Goal: Task Accomplishment & Management: Manage account settings

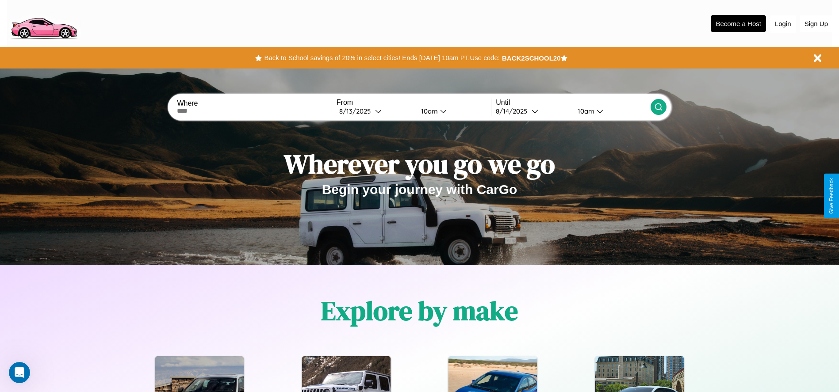
click at [783, 23] on button "Login" at bounding box center [782, 23] width 25 height 17
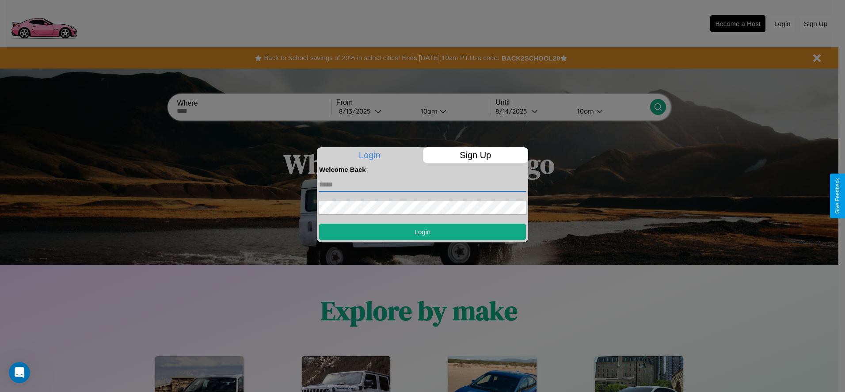
click at [423, 184] on input "text" at bounding box center [422, 185] width 207 height 14
type input "**********"
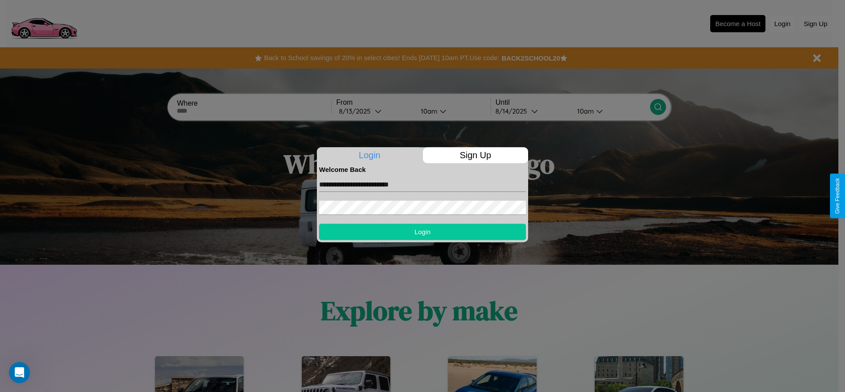
click at [423, 232] on button "Login" at bounding box center [422, 232] width 207 height 16
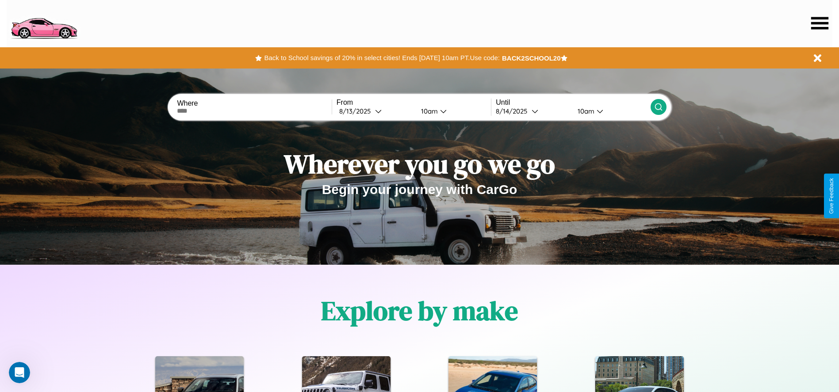
click at [819, 23] on icon at bounding box center [819, 23] width 17 height 12
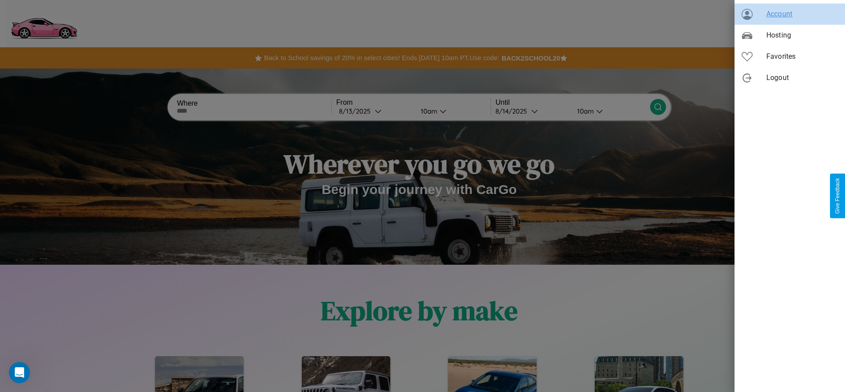
click at [790, 14] on span "Account" at bounding box center [803, 14] width 72 height 11
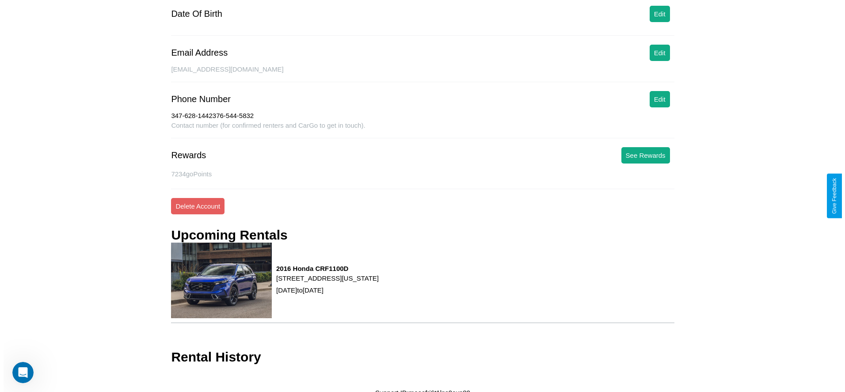
scroll to position [123, 0]
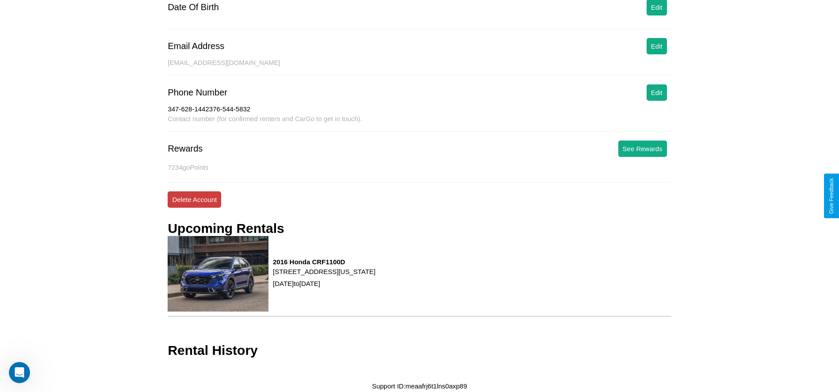
click at [194, 199] on button "Delete Account" at bounding box center [194, 199] width 53 height 16
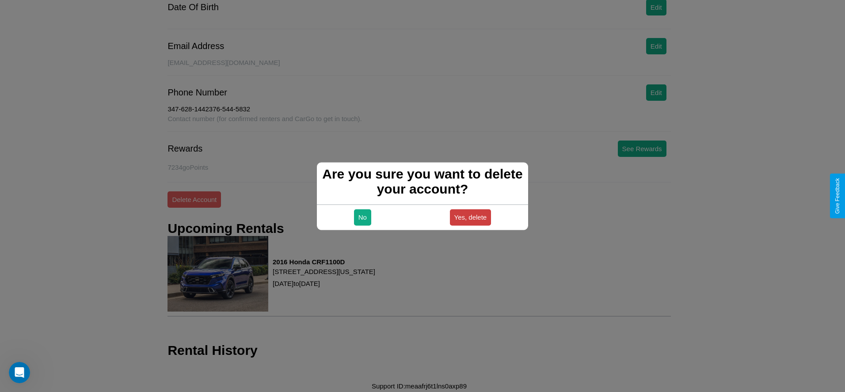
click at [470, 217] on button "Yes, delete" at bounding box center [471, 217] width 42 height 16
